Goal: Transaction & Acquisition: Purchase product/service

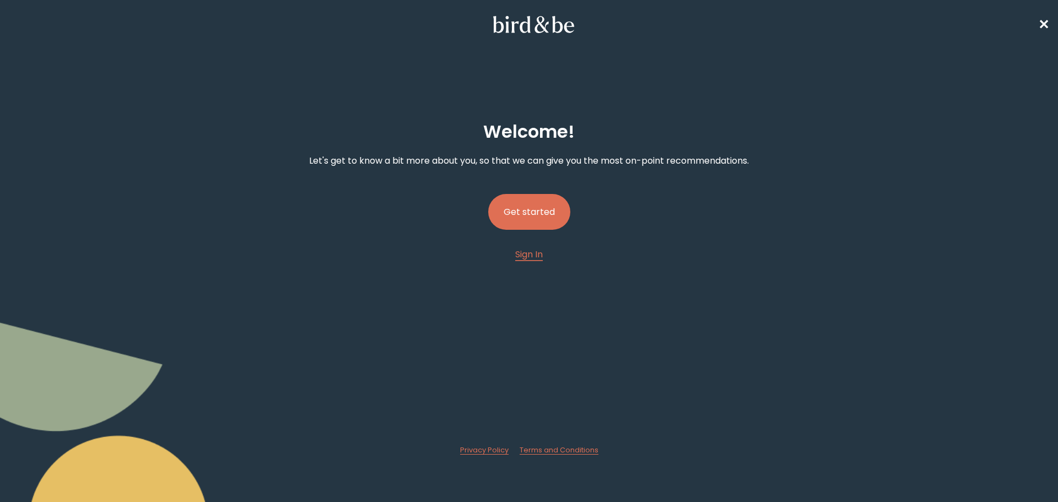
click at [542, 215] on button "Get started" at bounding box center [529, 212] width 82 height 36
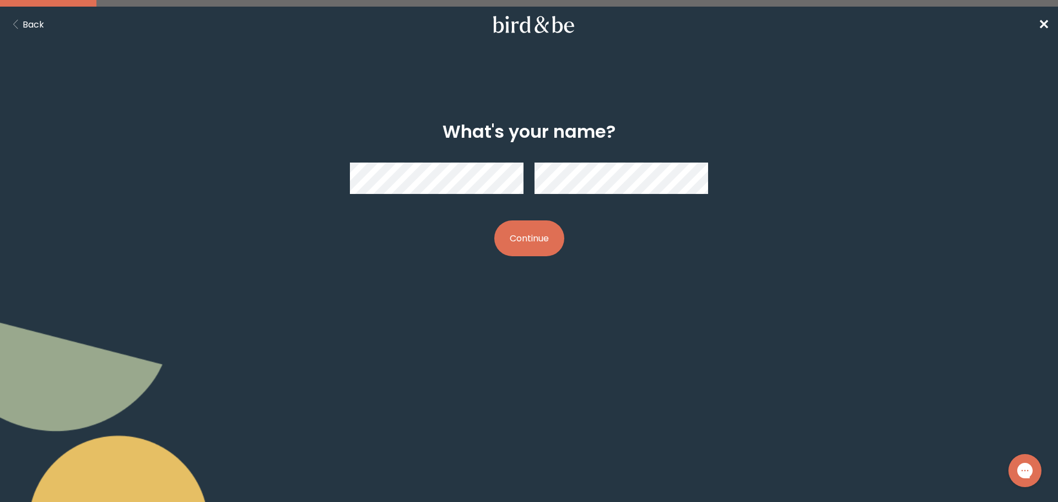
click at [534, 238] on button "Continue" at bounding box center [529, 238] width 70 height 36
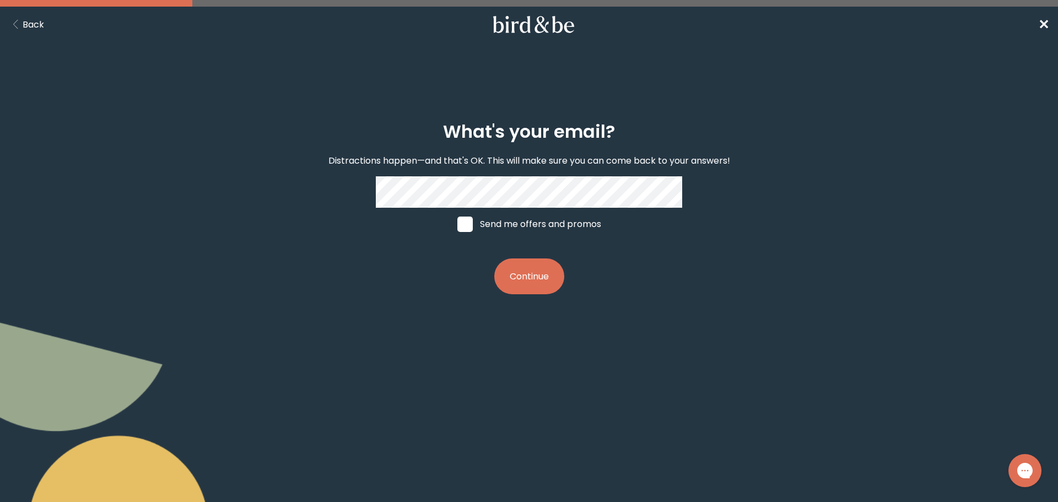
click at [537, 279] on button "Continue" at bounding box center [529, 276] width 70 height 36
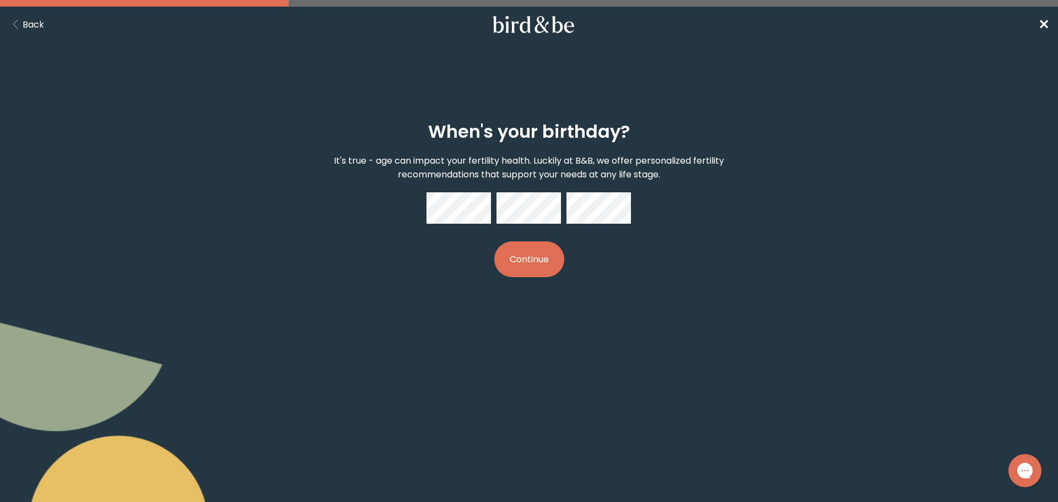
click at [544, 262] on button "Continue" at bounding box center [529, 259] width 70 height 36
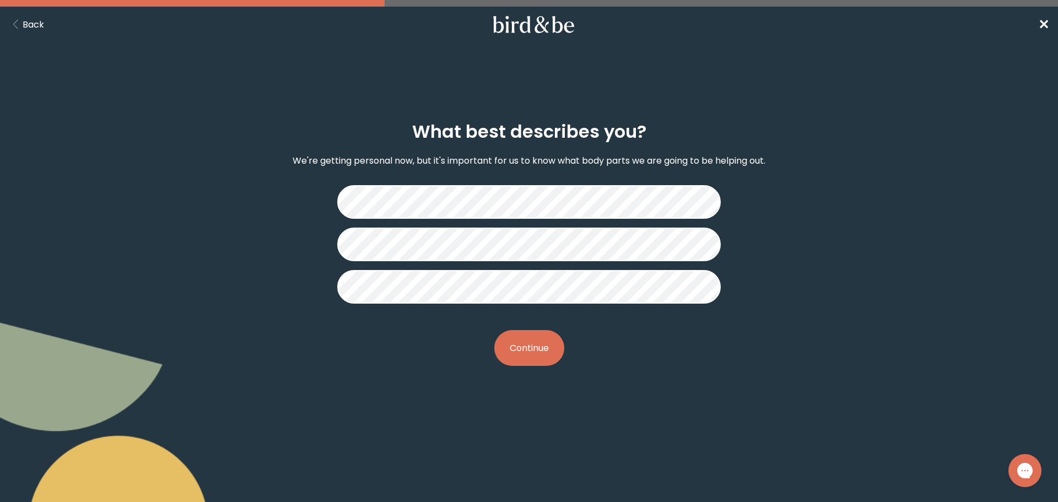
click at [542, 354] on button "Continue" at bounding box center [529, 348] width 70 height 36
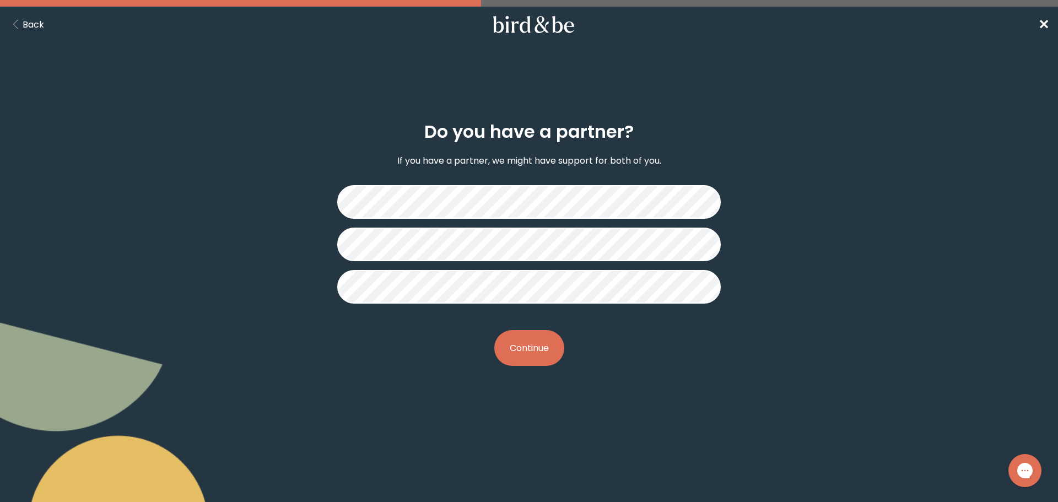
click at [522, 354] on button "Continue" at bounding box center [529, 348] width 70 height 36
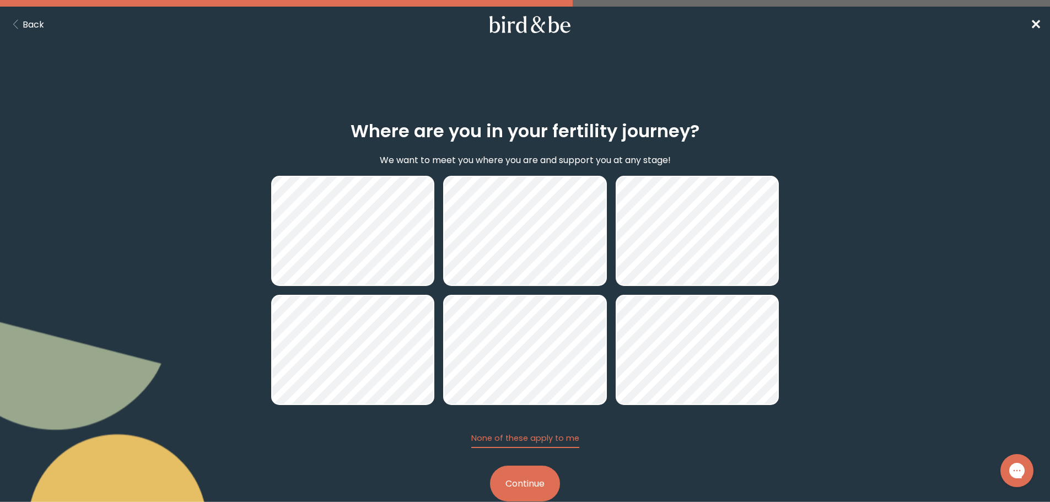
scroll to position [26, 0]
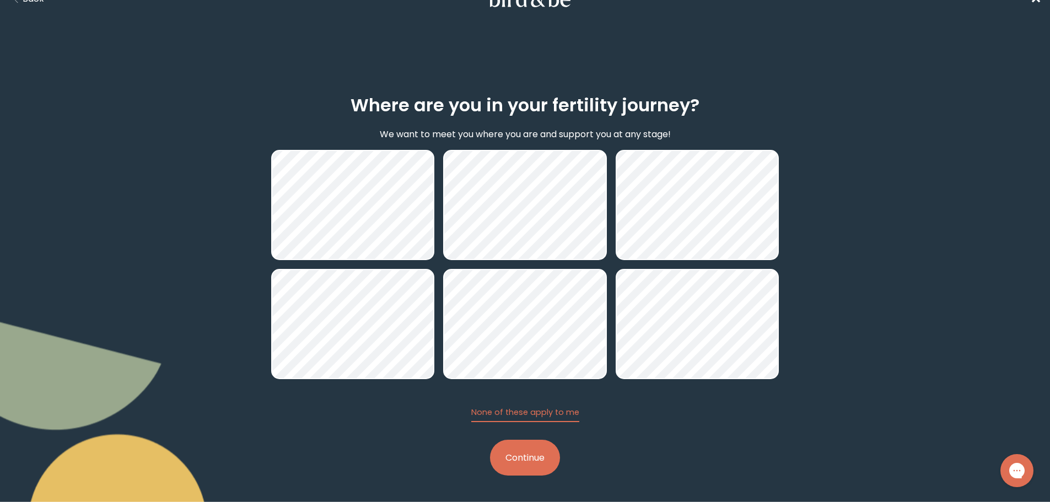
click at [515, 456] on button "Continue" at bounding box center [525, 458] width 70 height 36
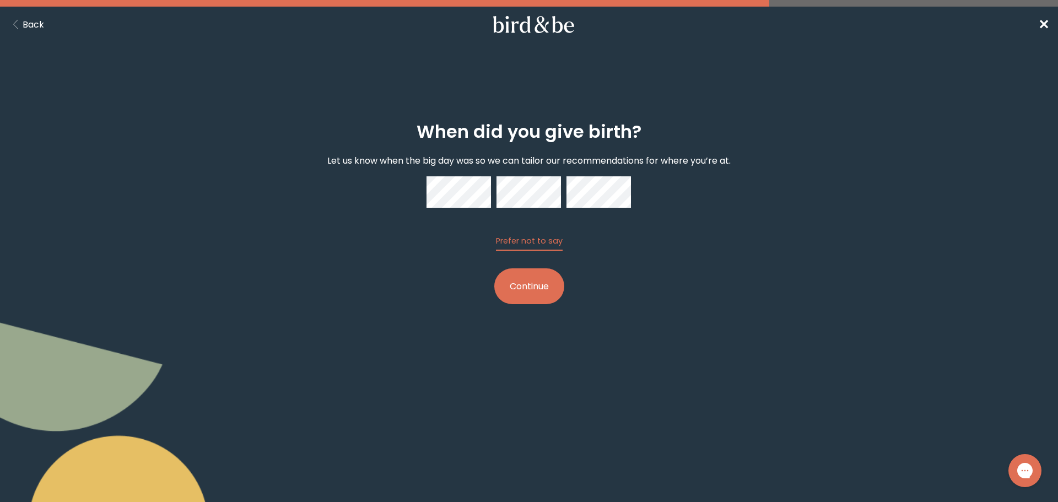
click at [517, 277] on button "Continue" at bounding box center [529, 286] width 70 height 36
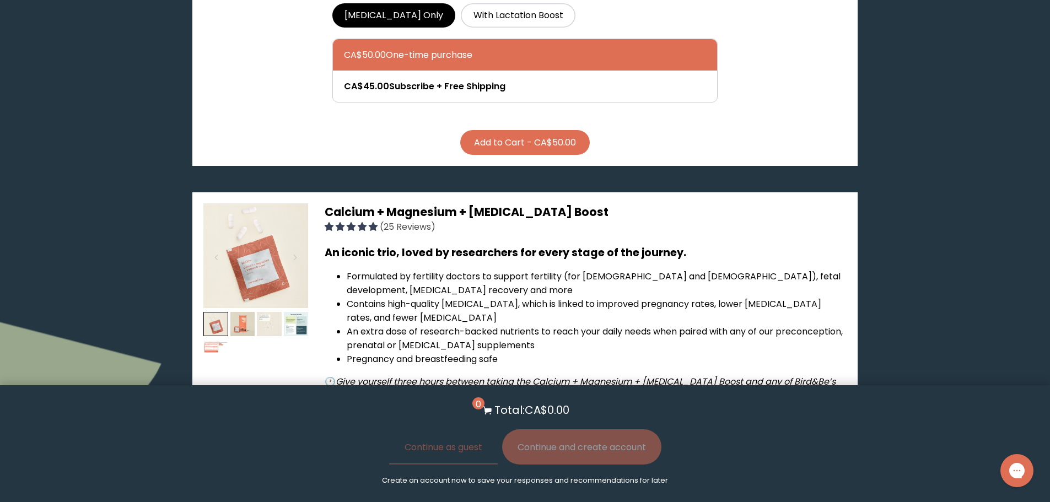
scroll to position [386, 0]
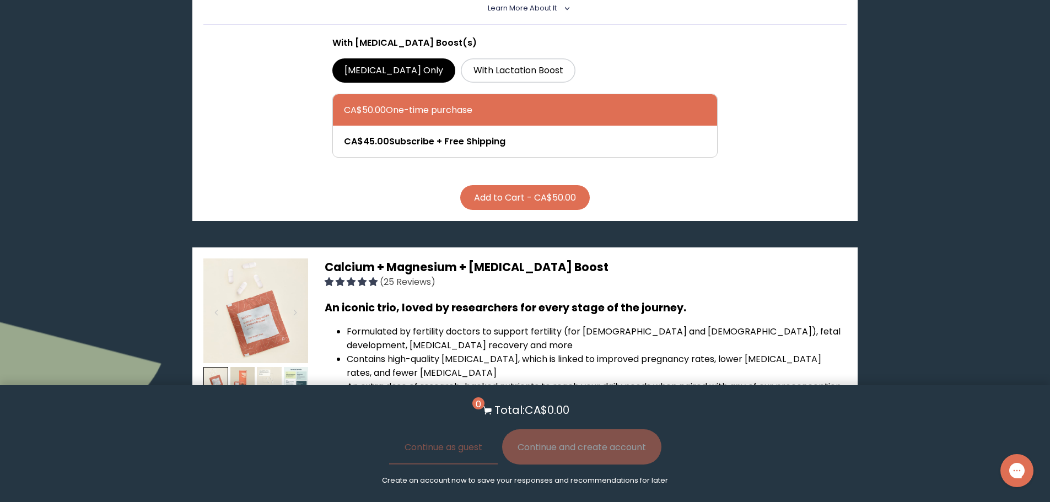
click at [552, 192] on button "Add to Cart - CA$50.00" at bounding box center [525, 197] width 130 height 25
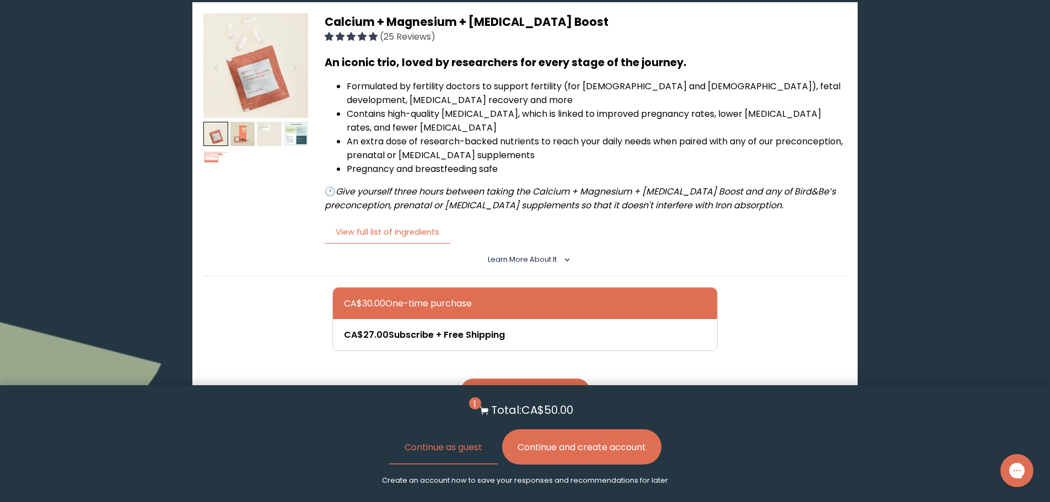
scroll to position [716, 0]
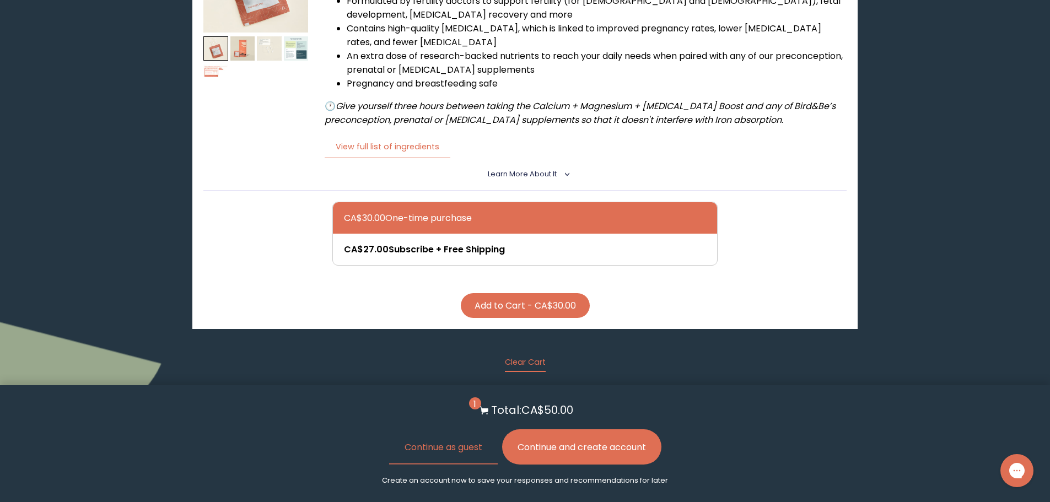
click at [532, 314] on button "Add to Cart - CA$30.00" at bounding box center [525, 305] width 129 height 25
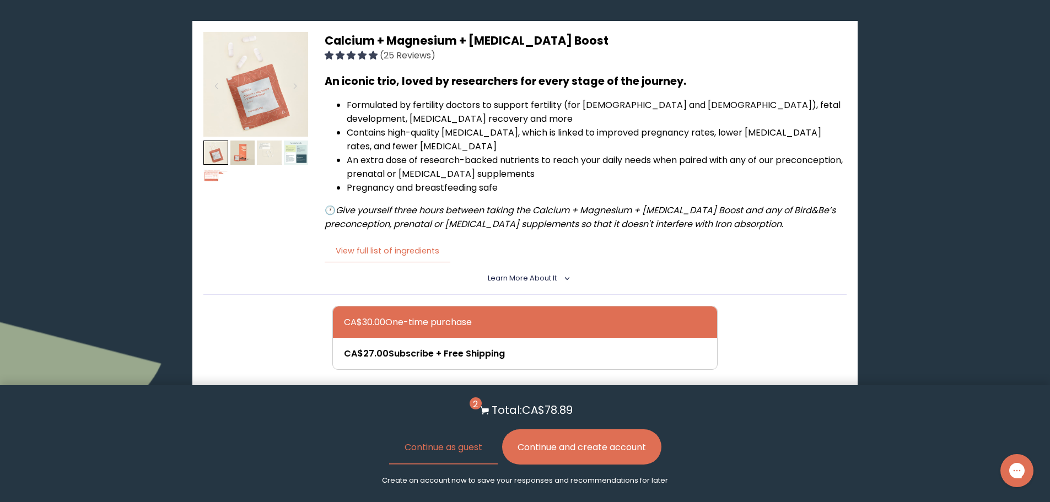
scroll to position [606, 0]
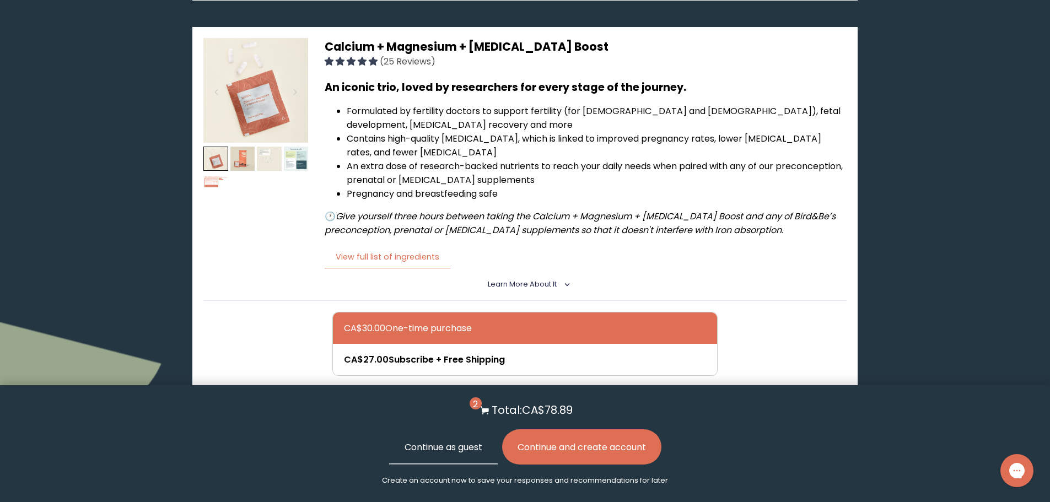
click at [446, 449] on button "Continue as guest" at bounding box center [443, 446] width 109 height 35
